Goal: Navigation & Orientation: Find specific page/section

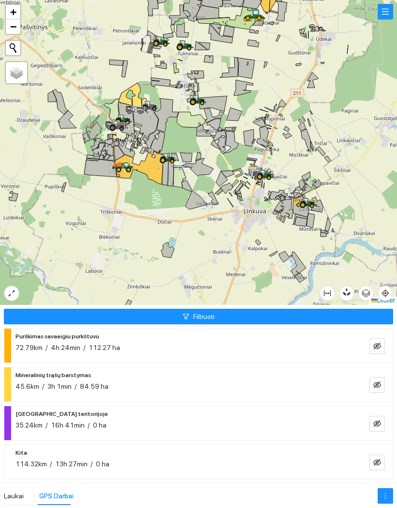
click at [371, 339] on button "button" at bounding box center [377, 345] width 15 height 15
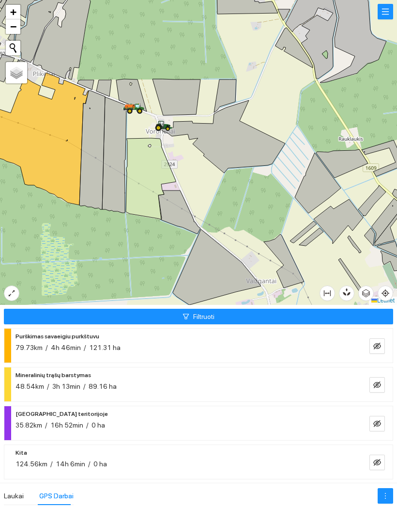
click at [158, 125] on icon at bounding box center [158, 127] width 7 height 7
click at [254, 213] on div at bounding box center [198, 152] width 397 height 305
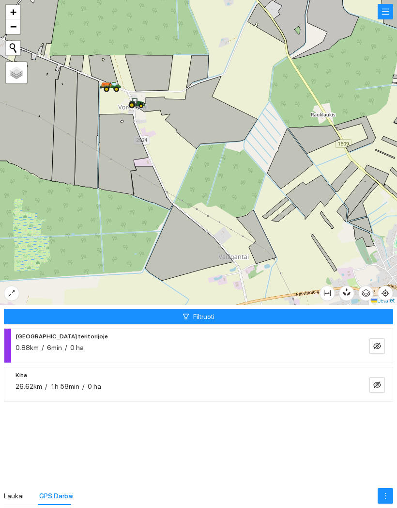
click at [200, 271] on div at bounding box center [198, 152] width 397 height 305
click at [13, 490] on div "Laukai" at bounding box center [14, 495] width 20 height 11
